Goal: Complete application form

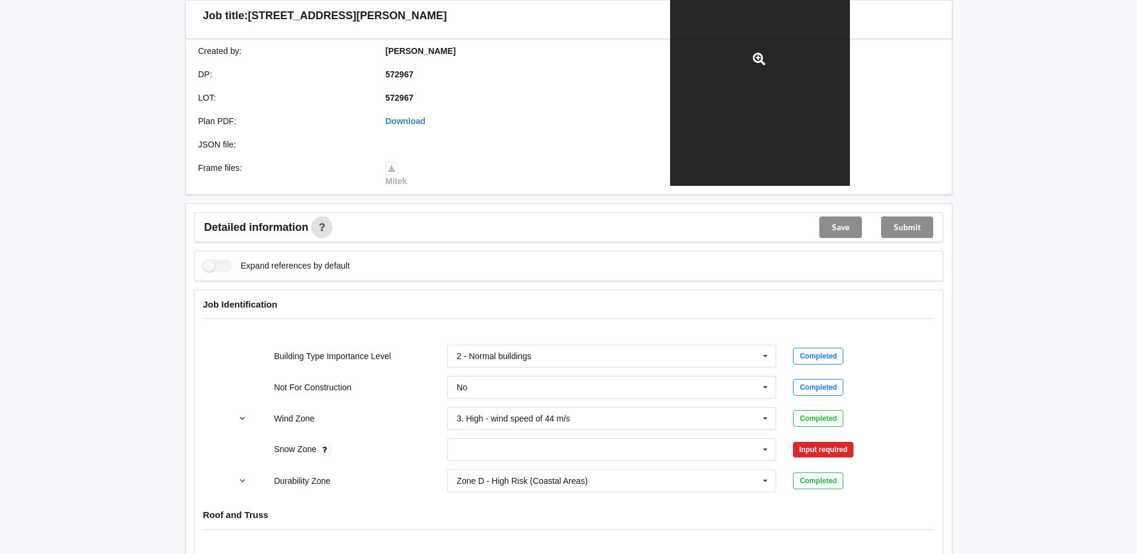
scroll to position [300, 0]
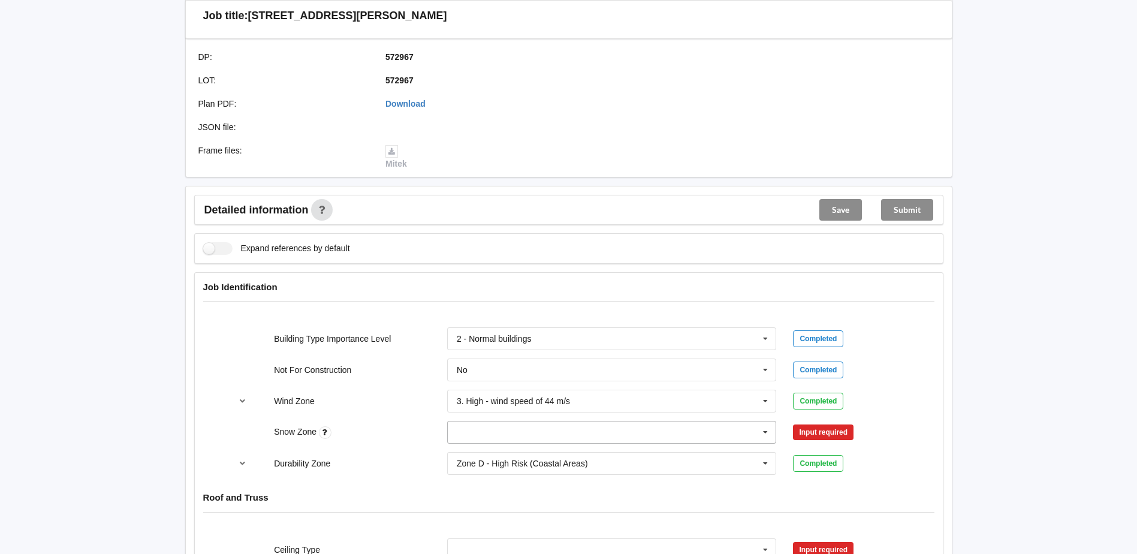
drag, startPoint x: 767, startPoint y: 436, endPoint x: 758, endPoint y: 434, distance: 9.2
click at [767, 436] on icon at bounding box center [765, 432] width 18 height 22
click at [475, 298] on div "N0" at bounding box center [612, 299] width 328 height 22
click at [829, 431] on button "Confirm input" at bounding box center [828, 432] width 71 height 20
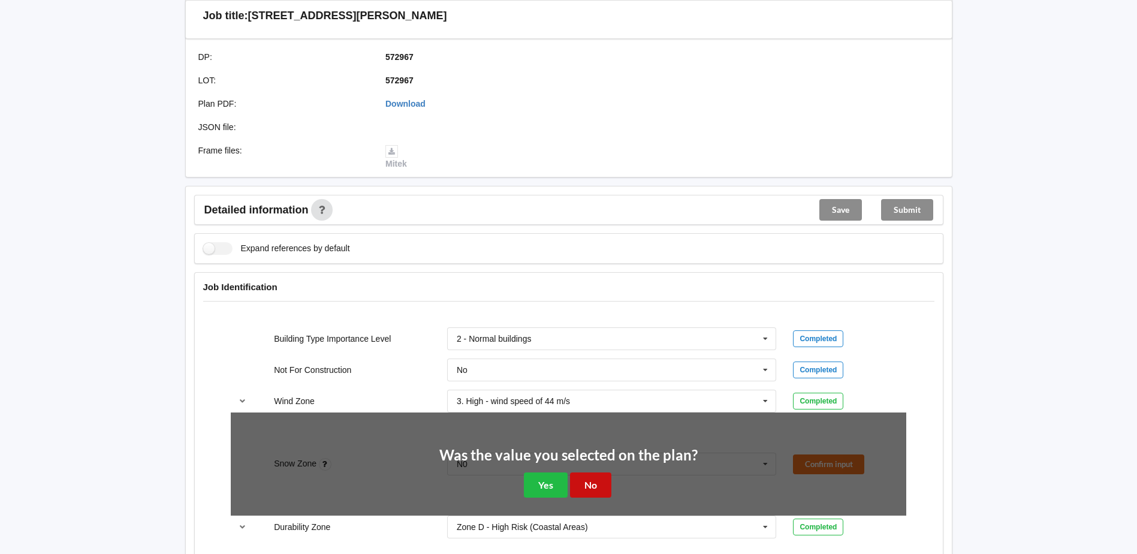
click at [587, 484] on button "No" at bounding box center [590, 484] width 41 height 25
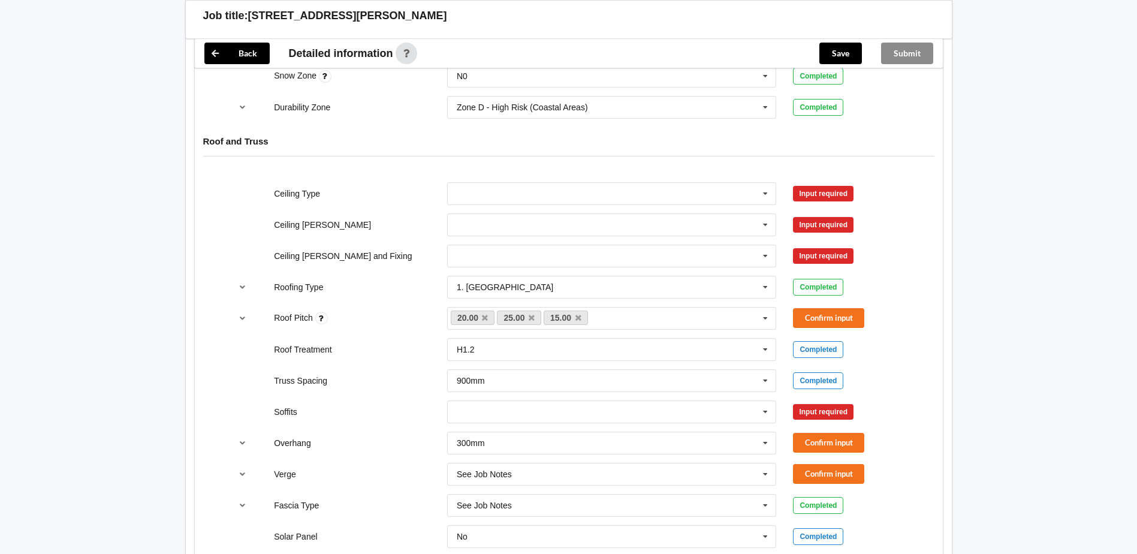
scroll to position [659, 0]
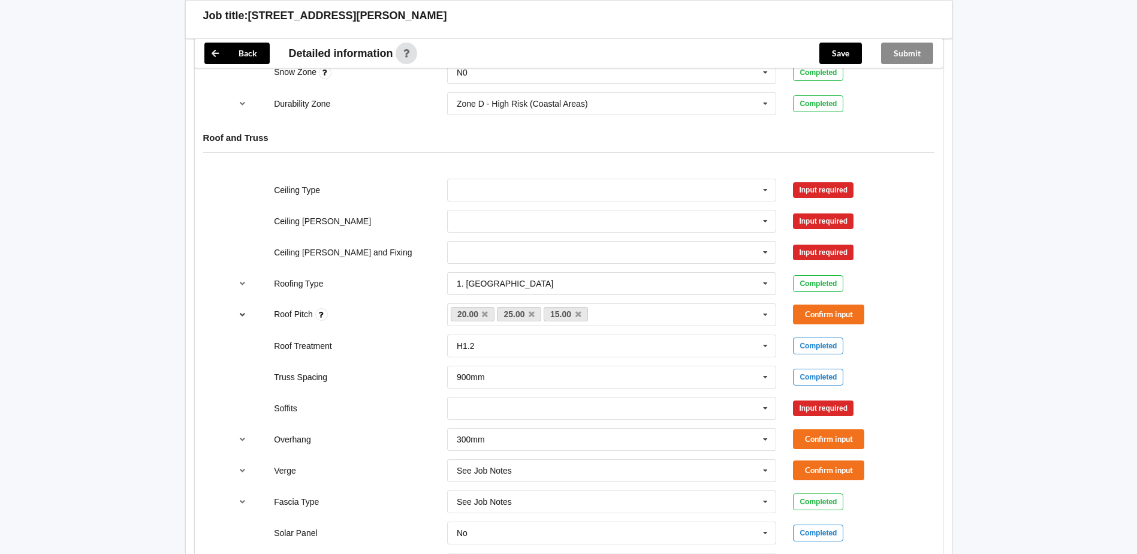
click at [242, 314] on icon "reference-toggle" at bounding box center [242, 313] width 10 height 7
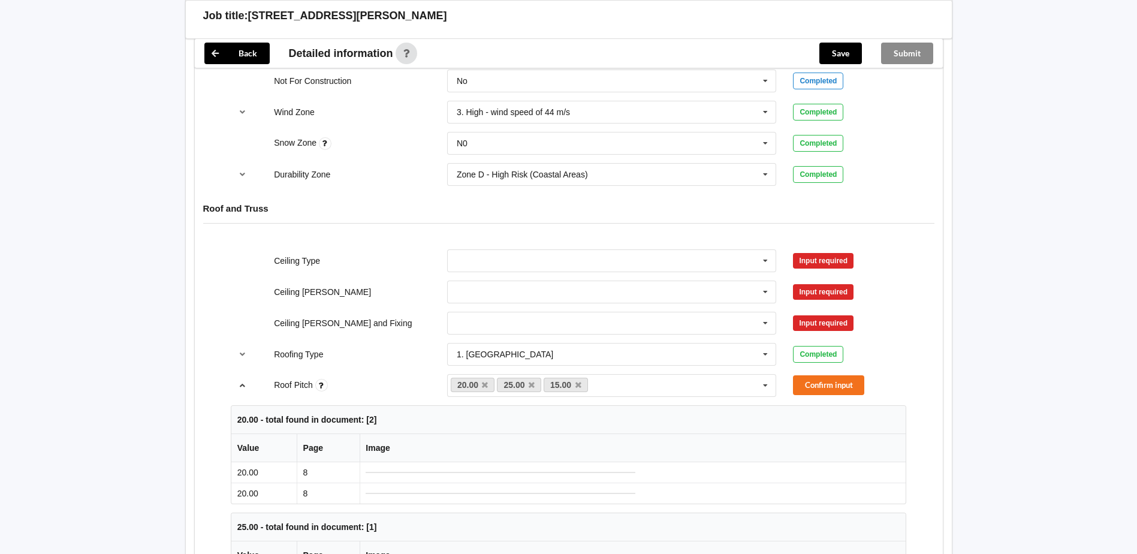
scroll to position [539, 0]
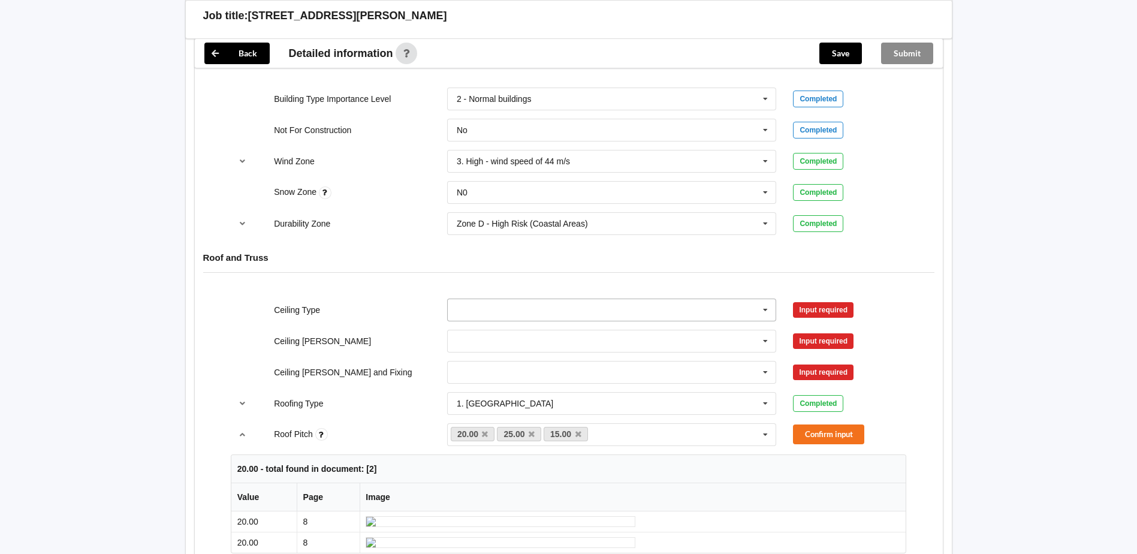
click at [501, 308] on input "text" at bounding box center [612, 310] width 328 height 22
click at [484, 333] on span "10mm Gib" at bounding box center [476, 332] width 39 height 10
click at [468, 336] on input "text" at bounding box center [612, 341] width 328 height 22
click at [475, 367] on span "400mm" at bounding box center [471, 363] width 28 height 10
click at [474, 368] on input "text" at bounding box center [612, 372] width 328 height 22
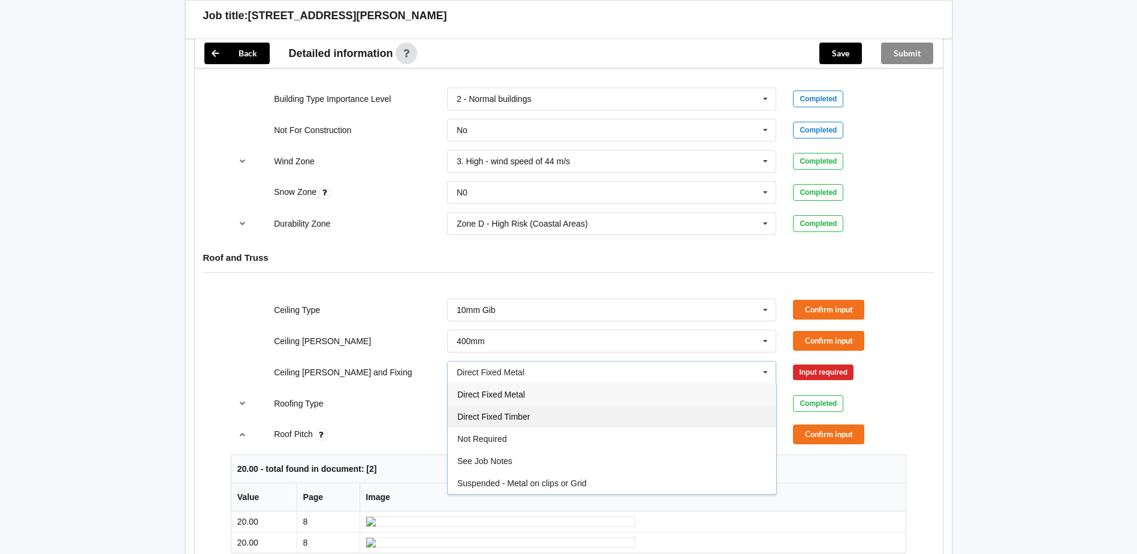
click at [490, 409] on div "Direct Fixed Timber" at bounding box center [612, 416] width 328 height 22
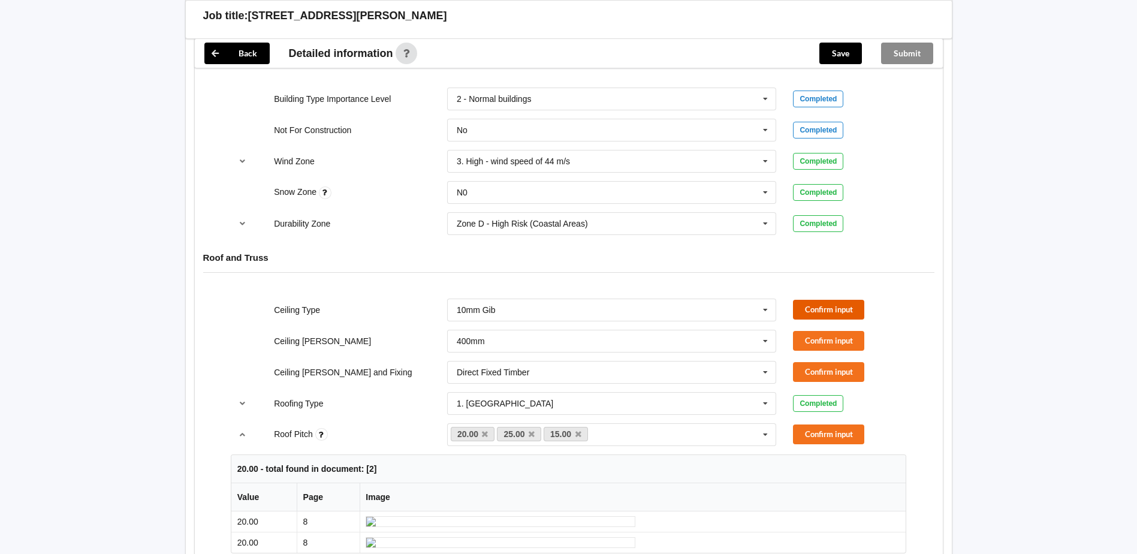
click at [848, 304] on button "Confirm input" at bounding box center [828, 310] width 71 height 20
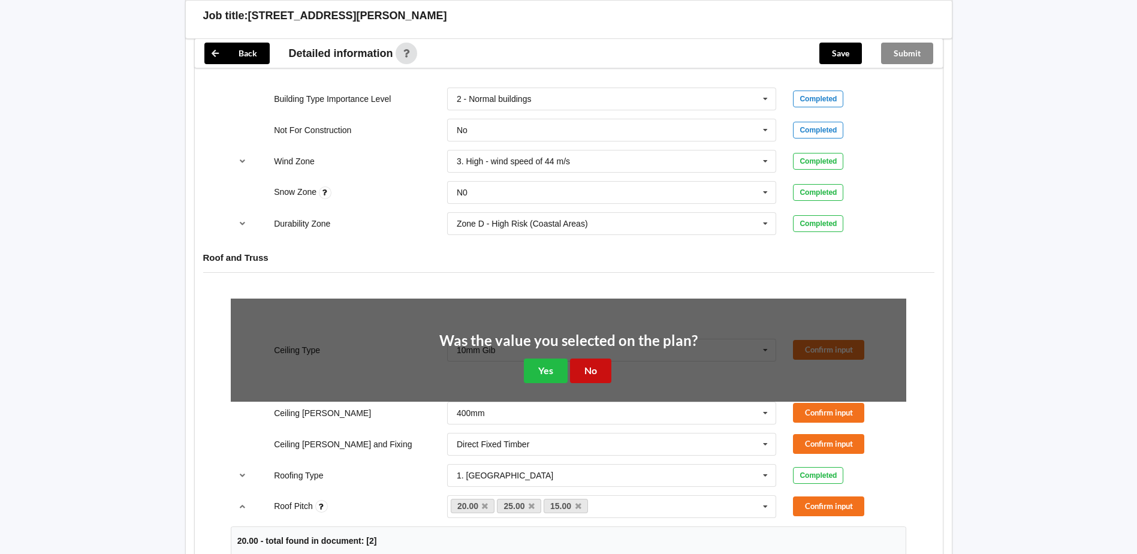
drag, startPoint x: 585, startPoint y: 371, endPoint x: 609, endPoint y: 374, distance: 24.7
click at [585, 371] on button "No" at bounding box center [590, 370] width 41 height 25
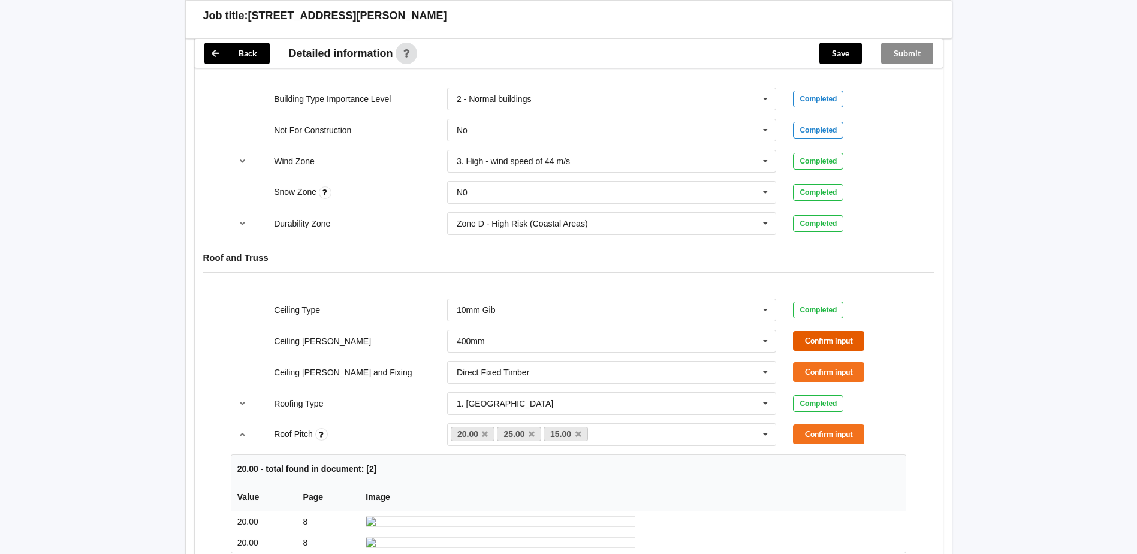
click at [845, 341] on button "Confirm input" at bounding box center [828, 341] width 71 height 20
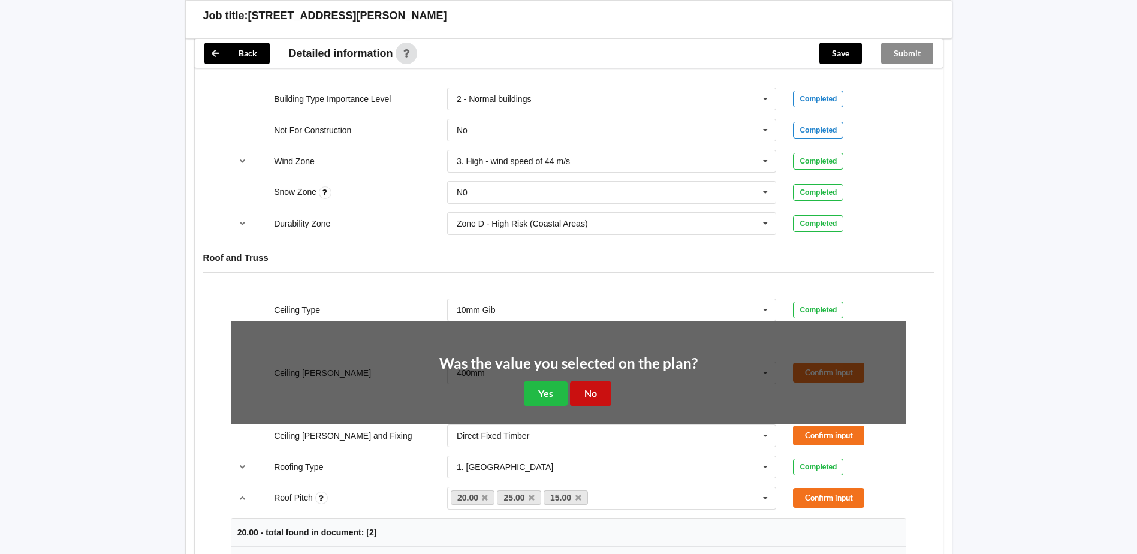
click at [573, 385] on button "No" at bounding box center [590, 393] width 41 height 25
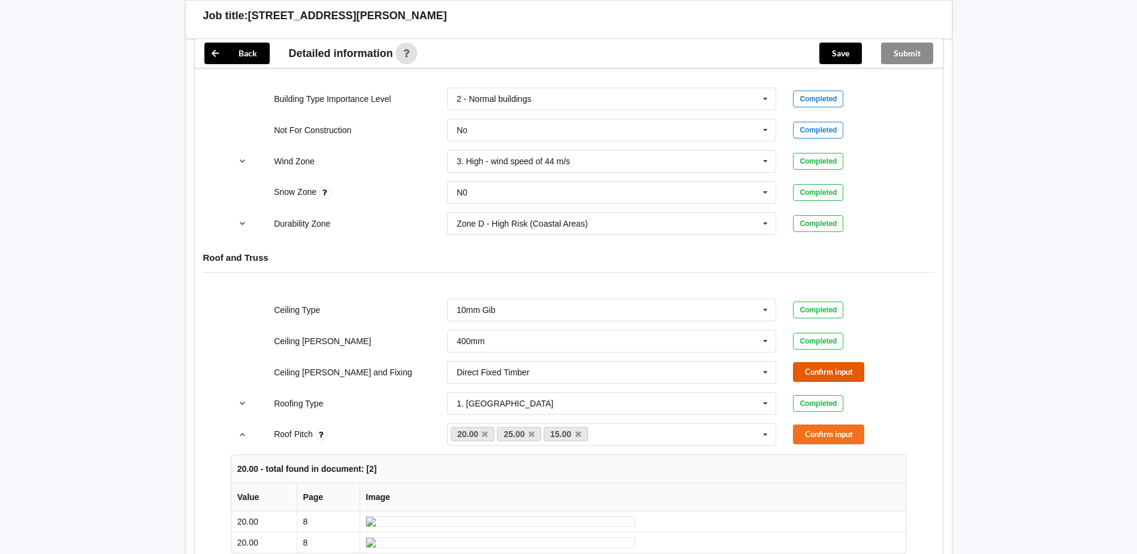
click at [824, 370] on button "Confirm input" at bounding box center [828, 372] width 71 height 20
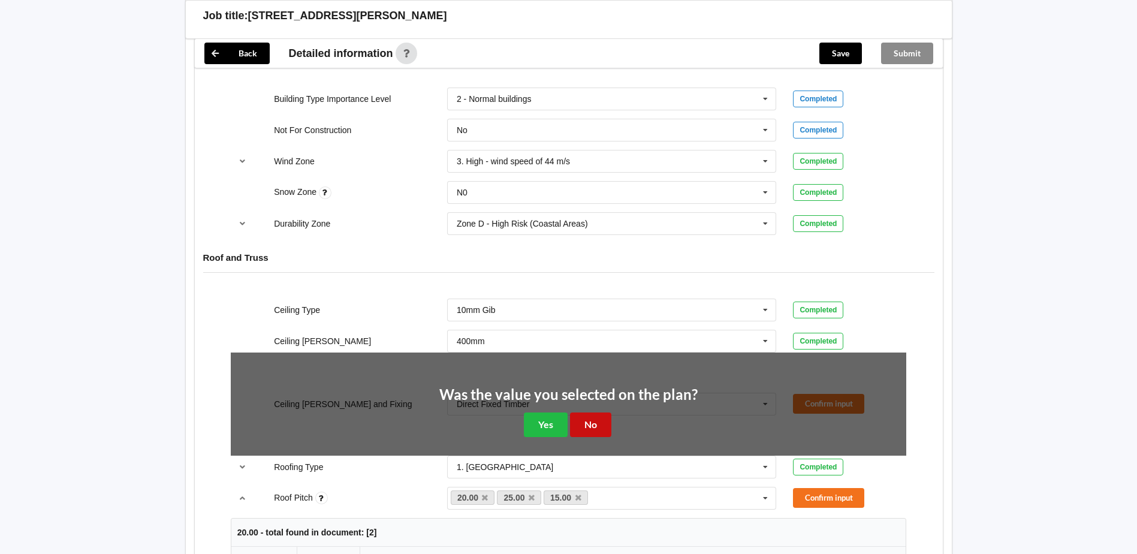
click at [598, 427] on button "No" at bounding box center [590, 424] width 41 height 25
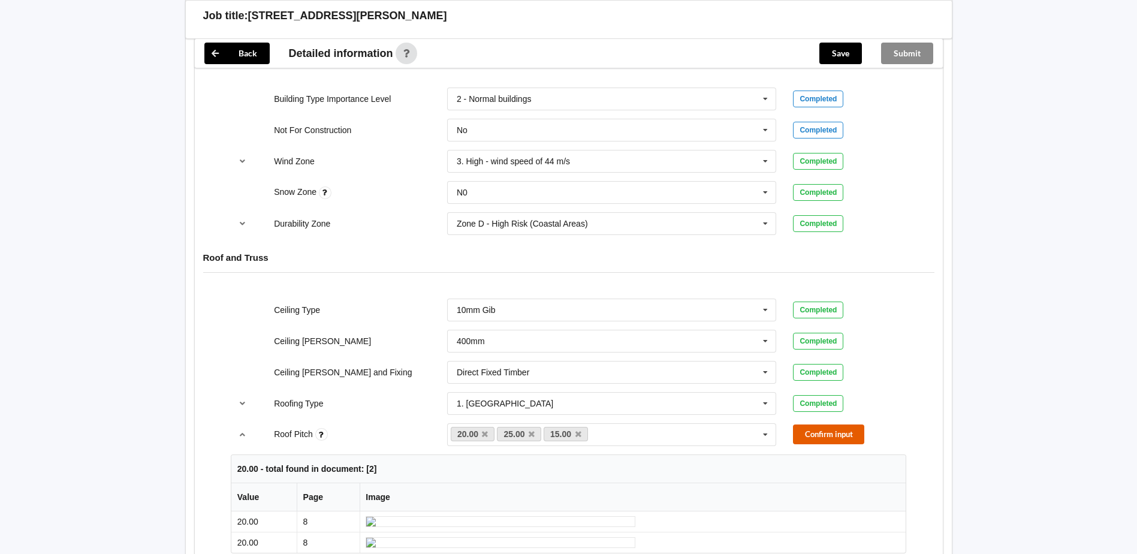
click at [830, 435] on button "Confirm input" at bounding box center [828, 434] width 71 height 20
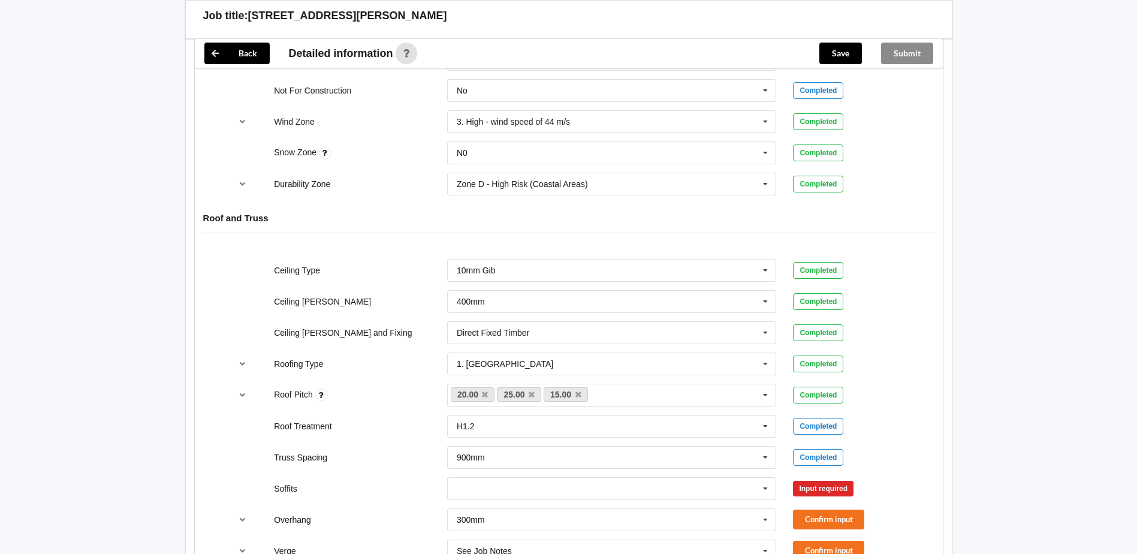
scroll to position [659, 0]
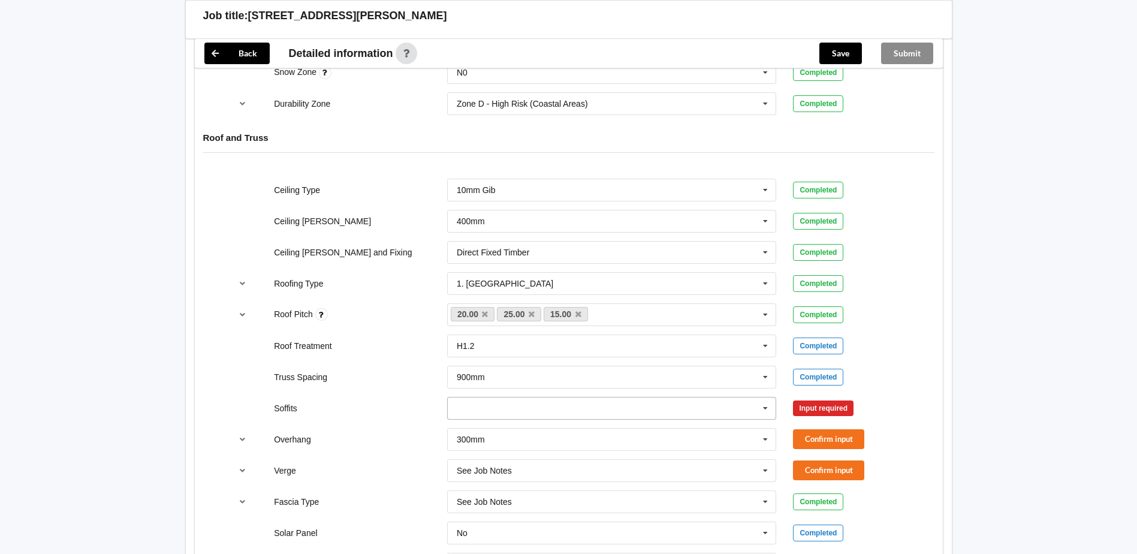
click at [766, 412] on icon at bounding box center [765, 408] width 18 height 22
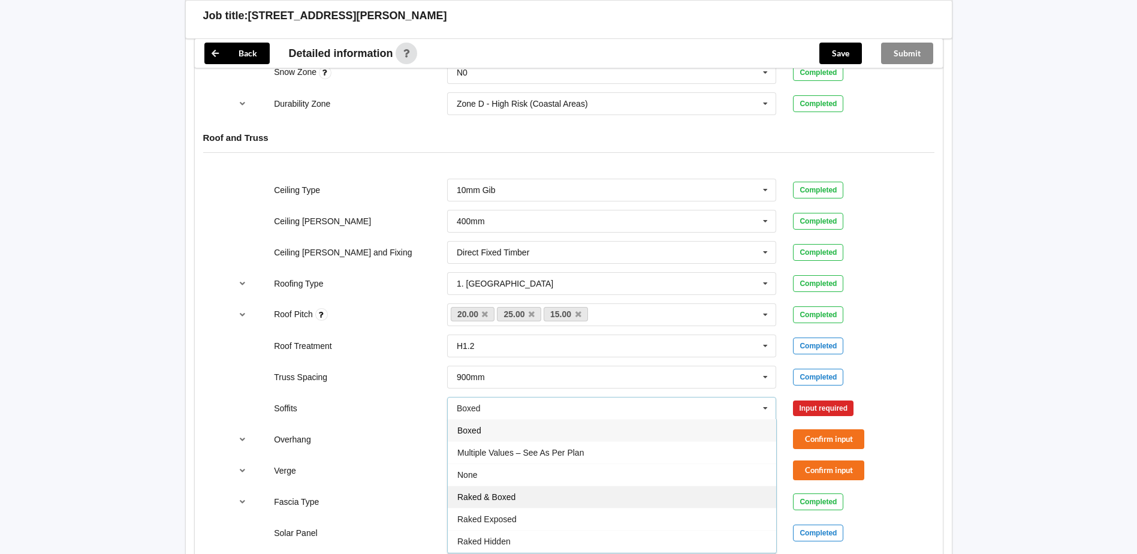
click at [495, 501] on span "Raked & Boxed" at bounding box center [486, 497] width 58 height 10
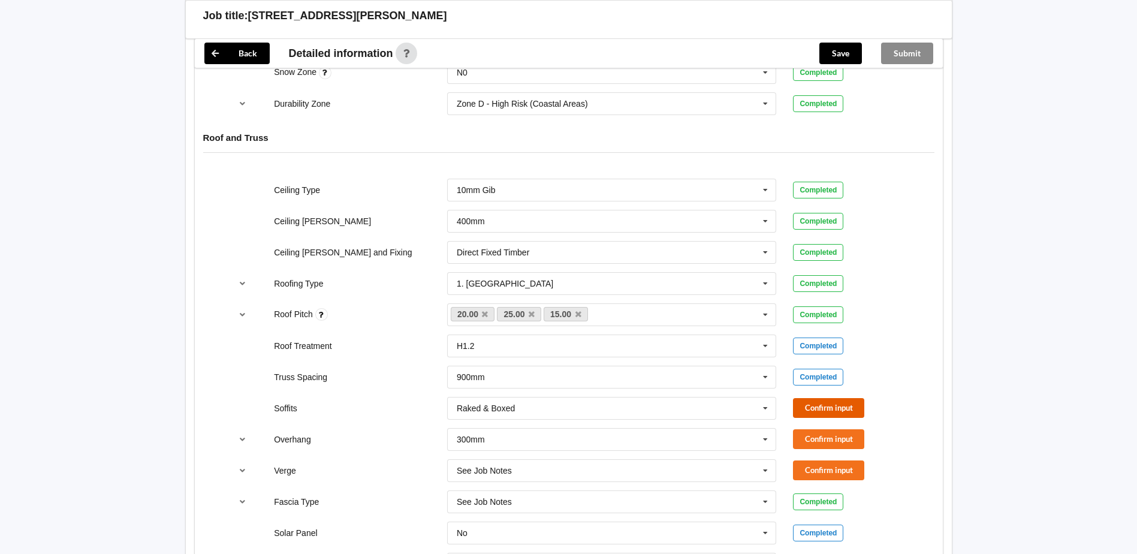
click at [841, 404] on button "Confirm input" at bounding box center [828, 408] width 71 height 20
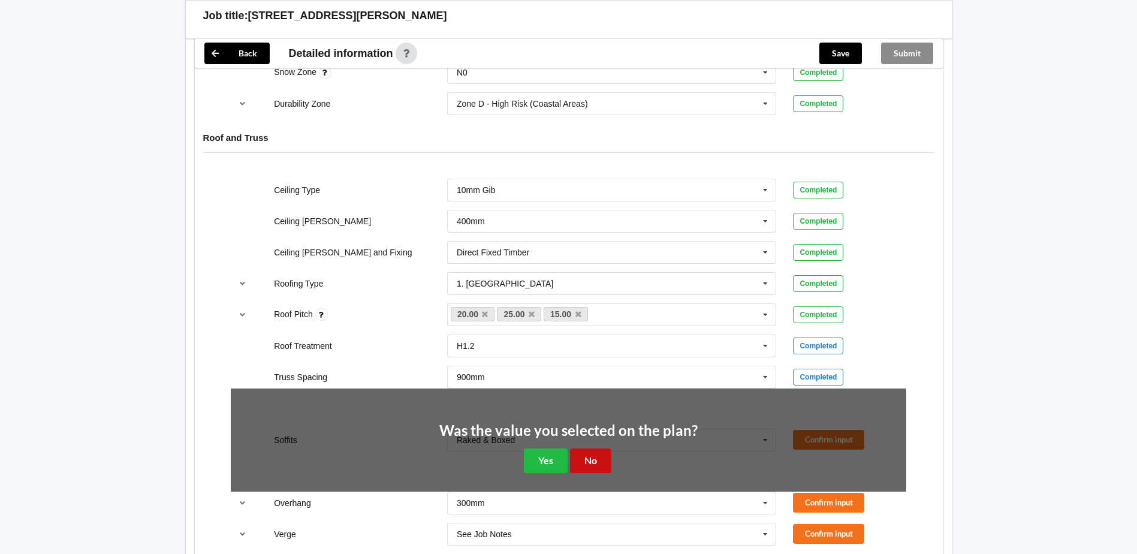
click at [593, 464] on button "No" at bounding box center [590, 460] width 41 height 25
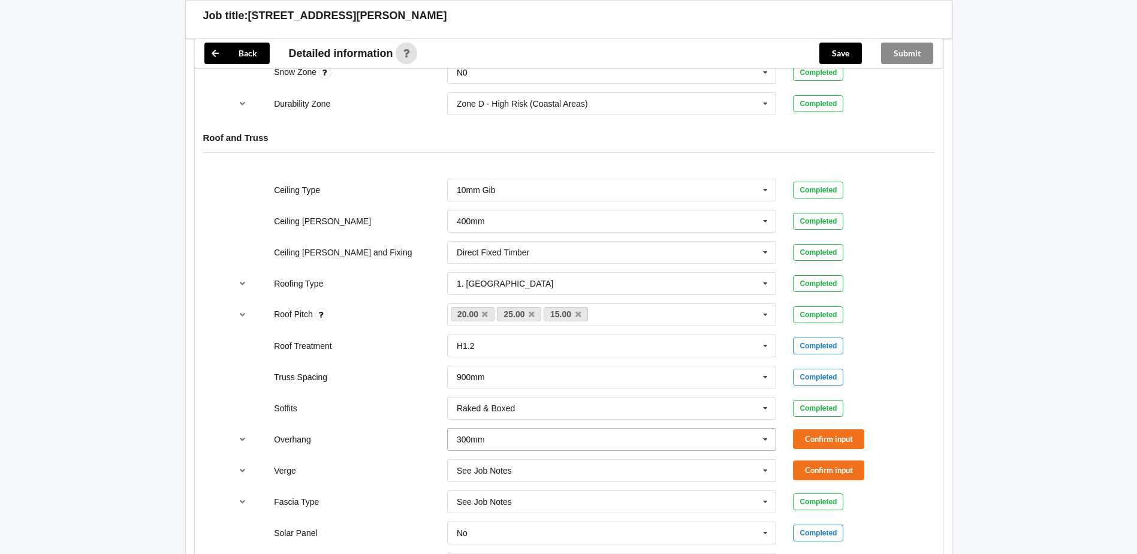
click at [763, 440] on icon at bounding box center [765, 439] width 18 height 22
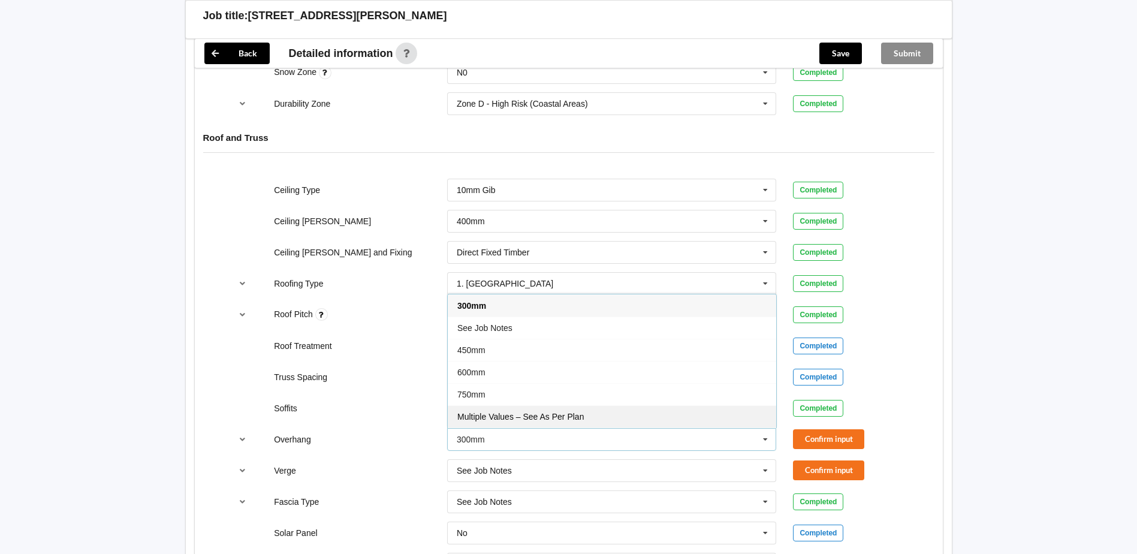
click at [543, 416] on span "Multiple Values – See As Per Plan" at bounding box center [520, 417] width 126 height 10
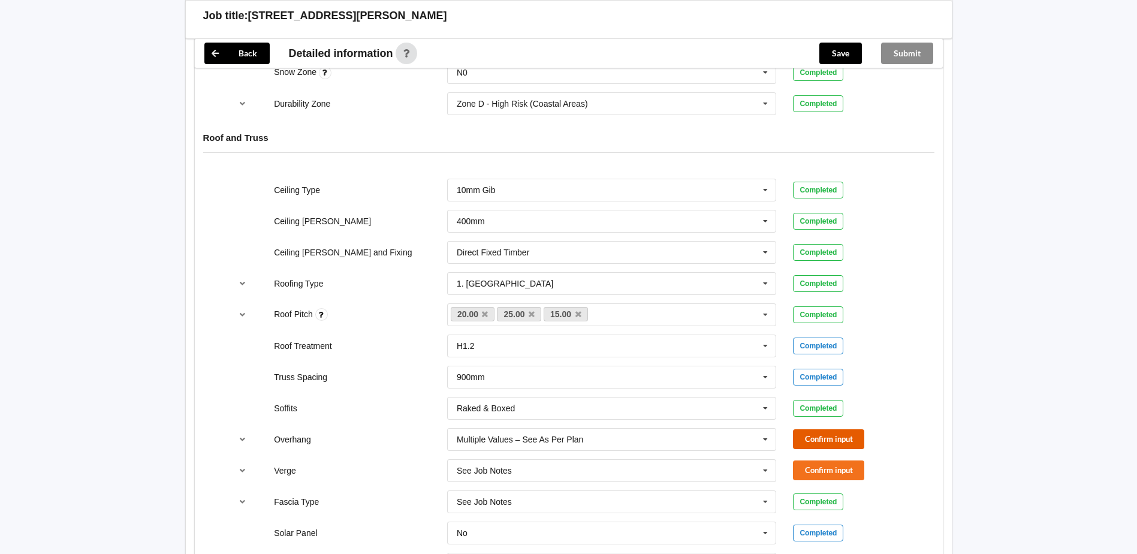
click at [839, 443] on button "Confirm input" at bounding box center [828, 439] width 71 height 20
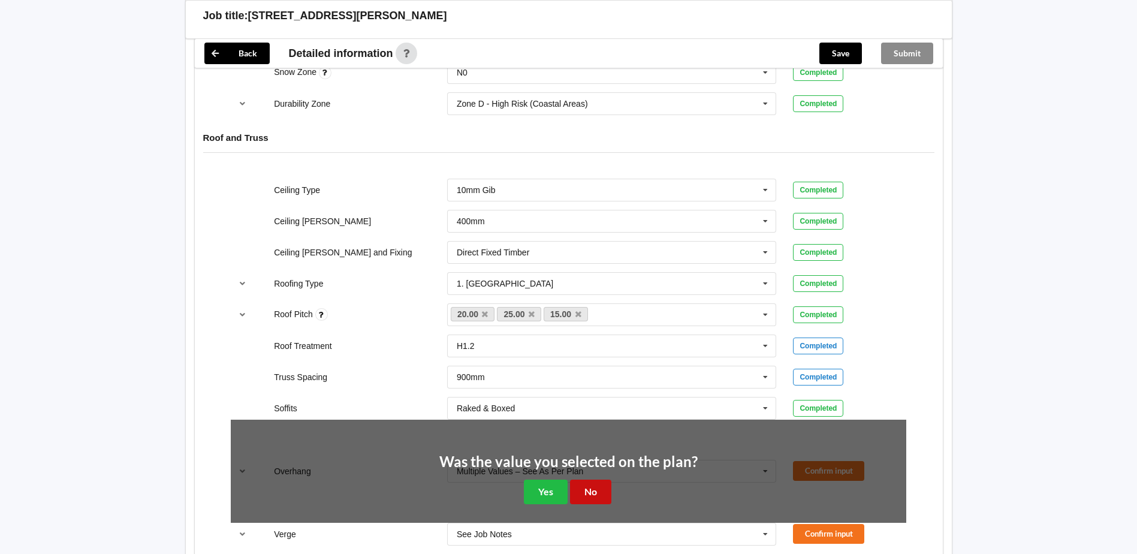
click at [584, 494] on button "No" at bounding box center [590, 491] width 41 height 25
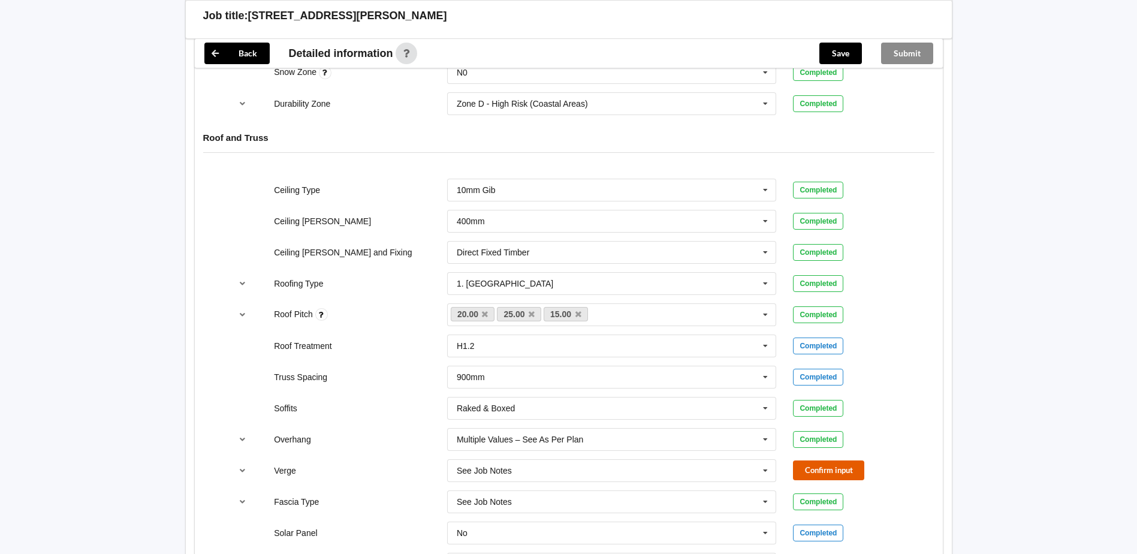
click at [831, 474] on button "Confirm input" at bounding box center [828, 470] width 71 height 20
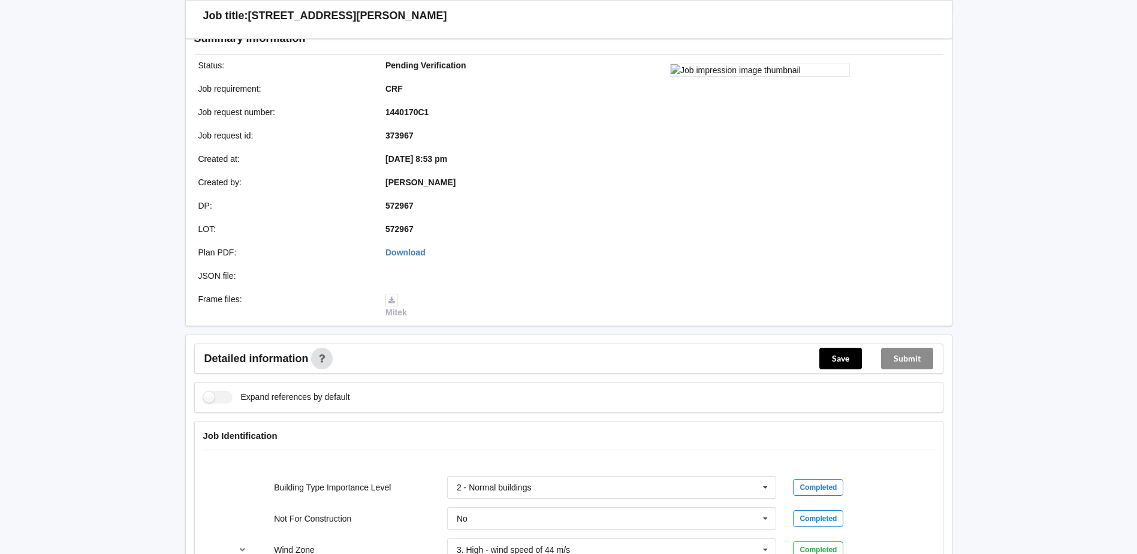
scroll to position [0, 0]
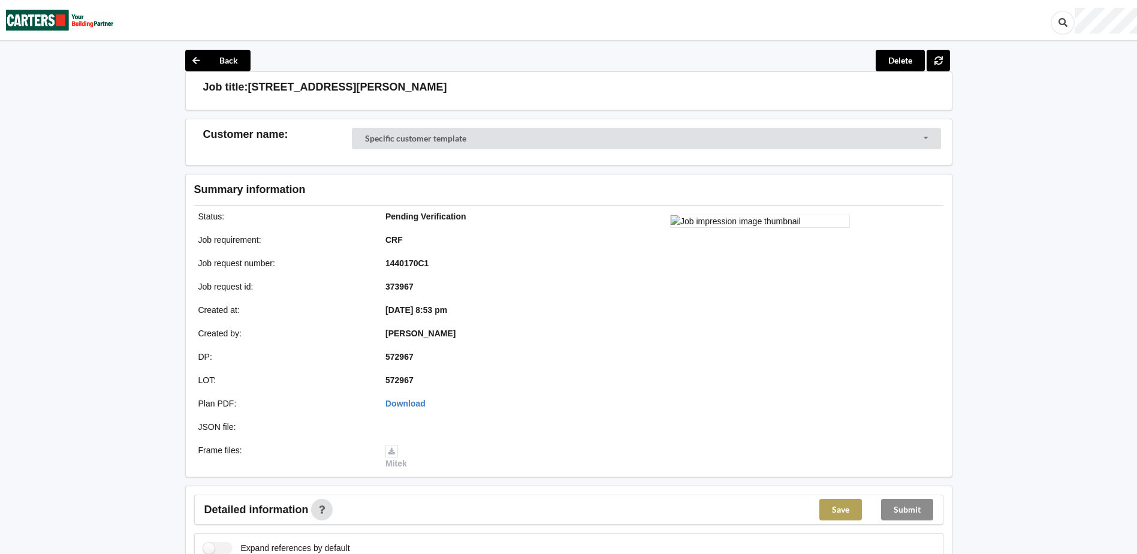
click at [838, 505] on button "Save" at bounding box center [840, 509] width 43 height 22
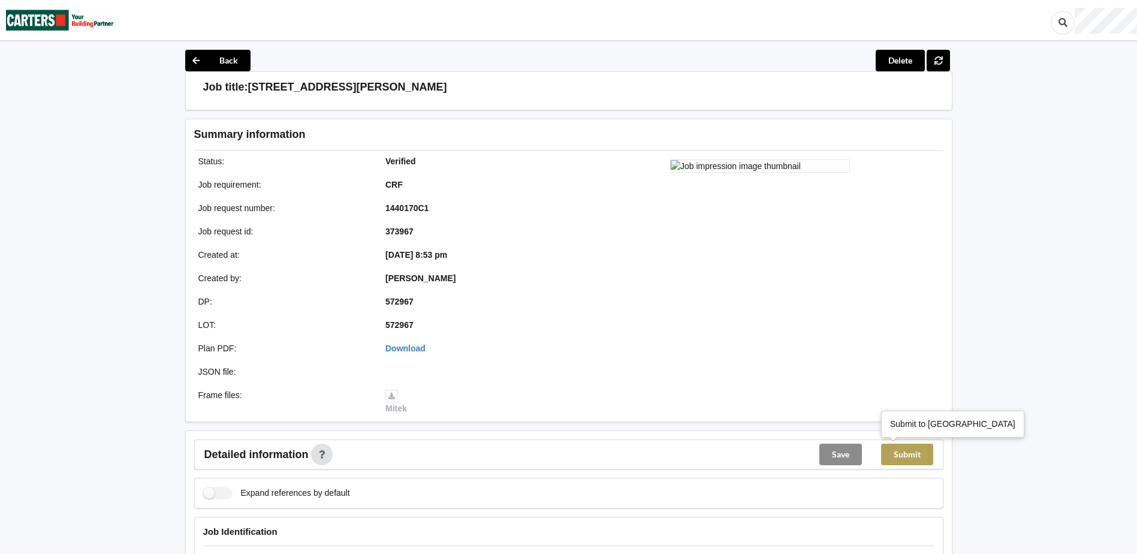
click at [914, 449] on button "Submit" at bounding box center [907, 454] width 52 height 22
